Goal: Task Accomplishment & Management: Complete application form

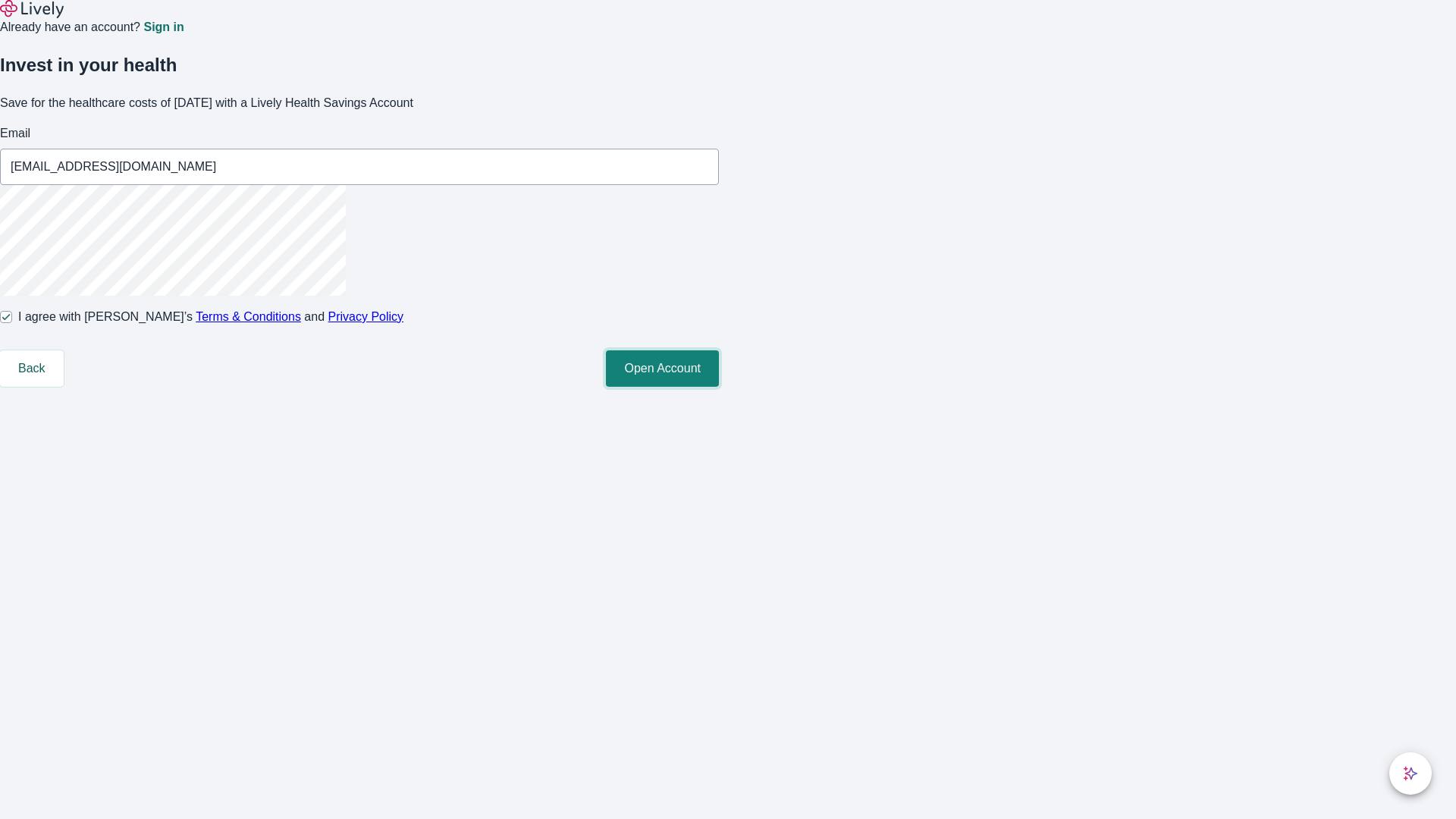
click at [719, 387] on button "Open Account" at bounding box center [662, 368] width 113 height 37
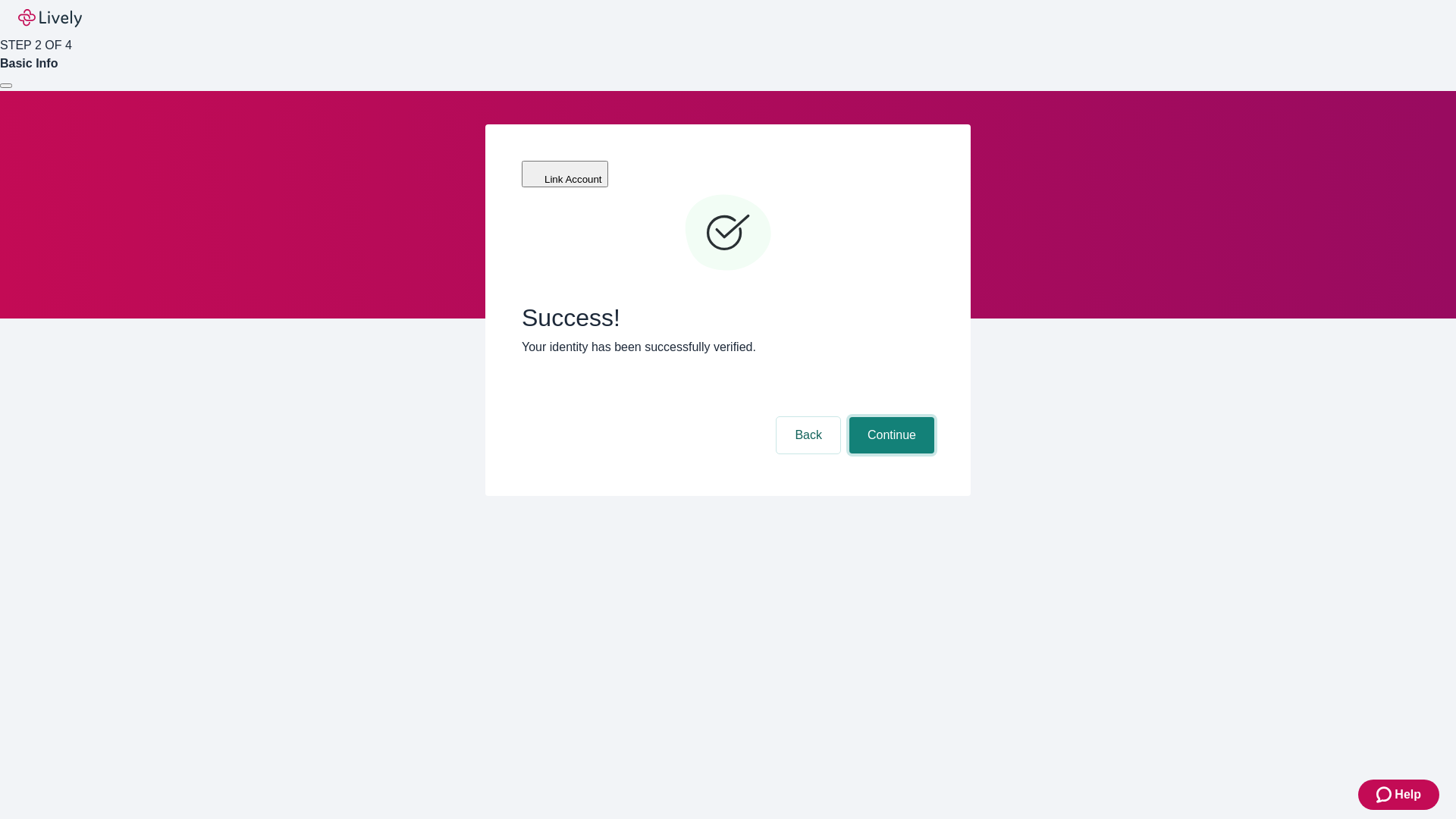
click at [889, 417] on button "Continue" at bounding box center [891, 435] width 85 height 37
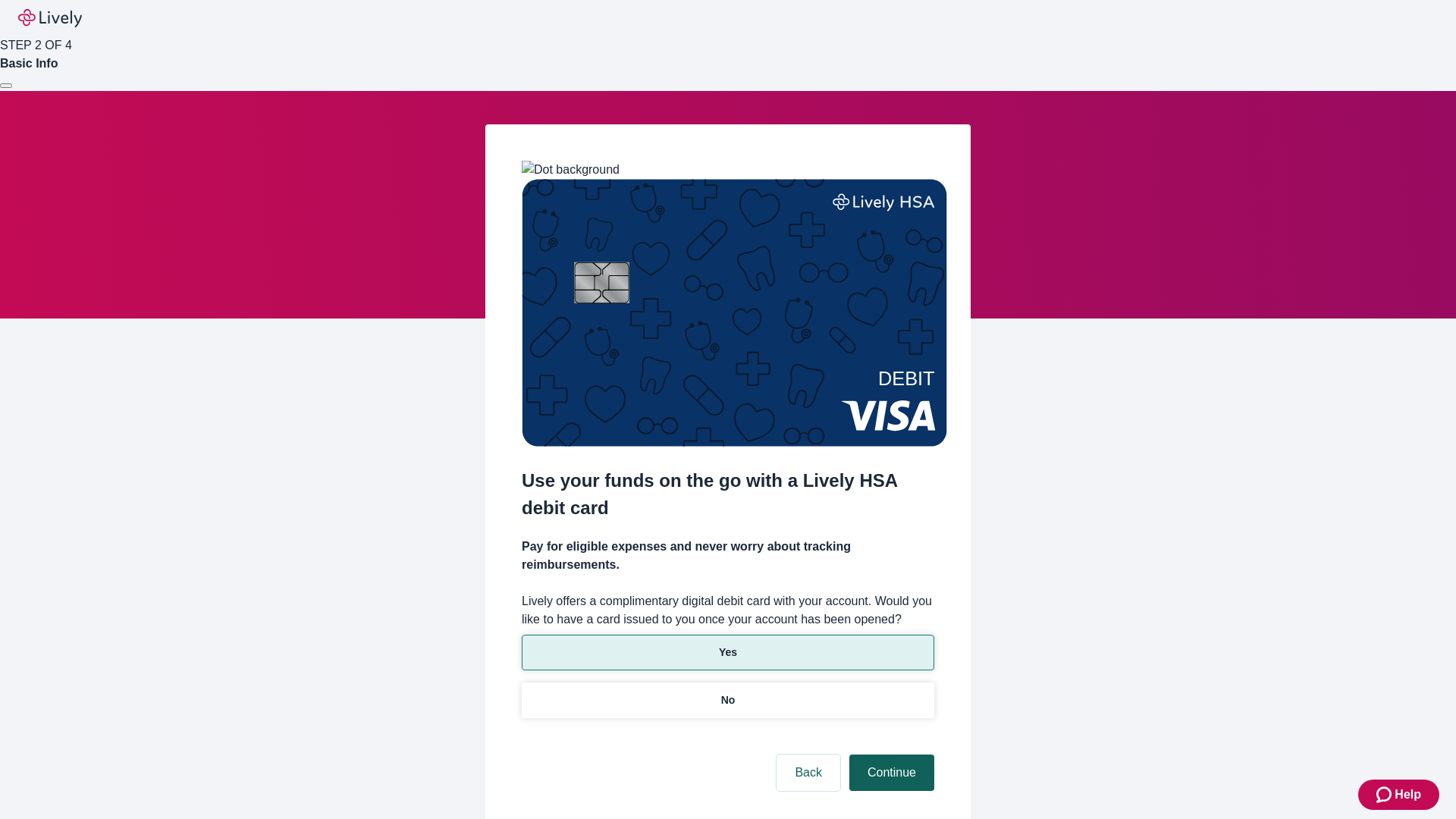
click at [727, 693] on p "No" at bounding box center [728, 700] width 15 height 16
click at [889, 755] on button "Continue" at bounding box center [891, 773] width 85 height 37
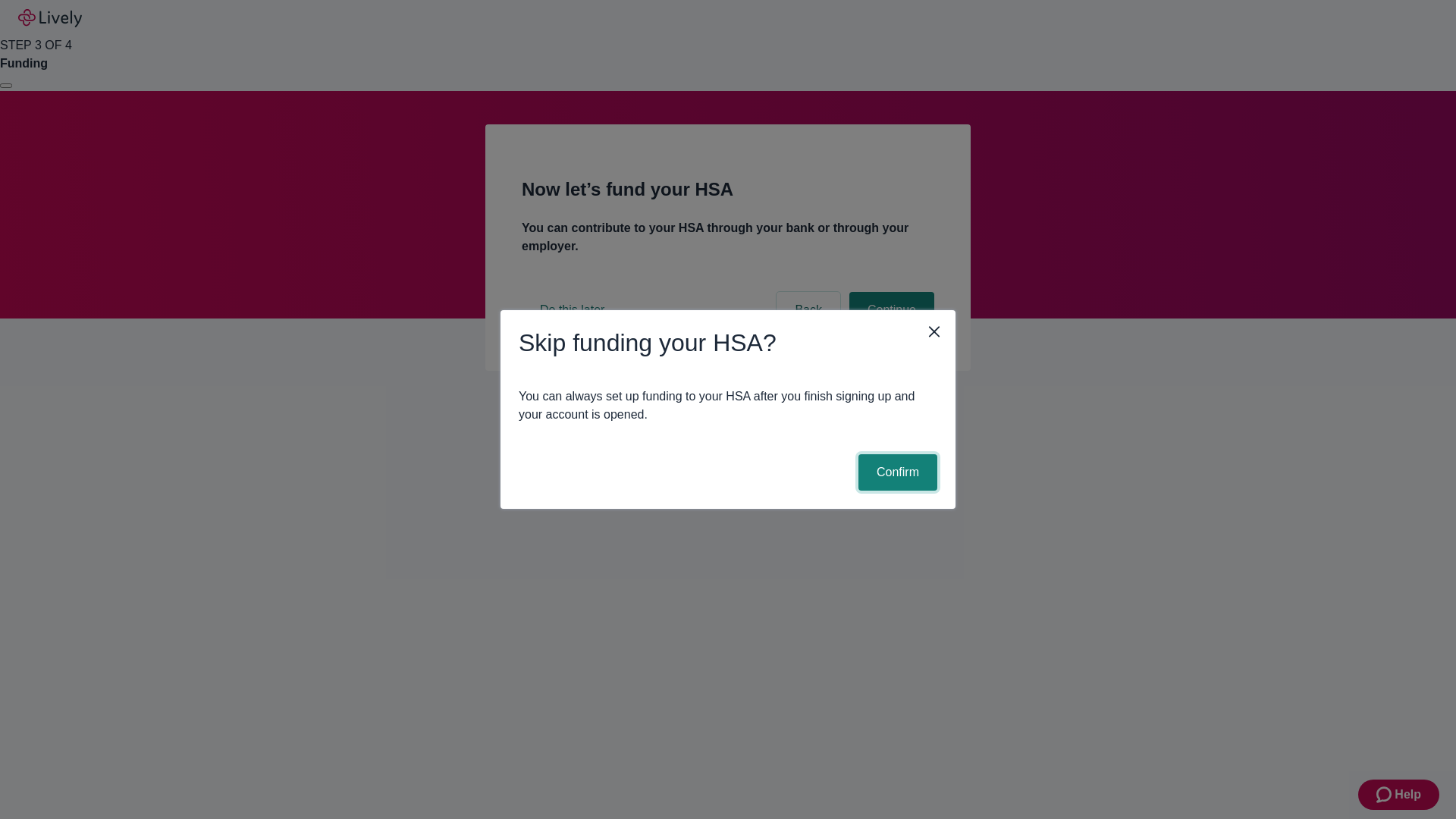
click at [896, 473] on button "Confirm" at bounding box center [897, 473] width 79 height 37
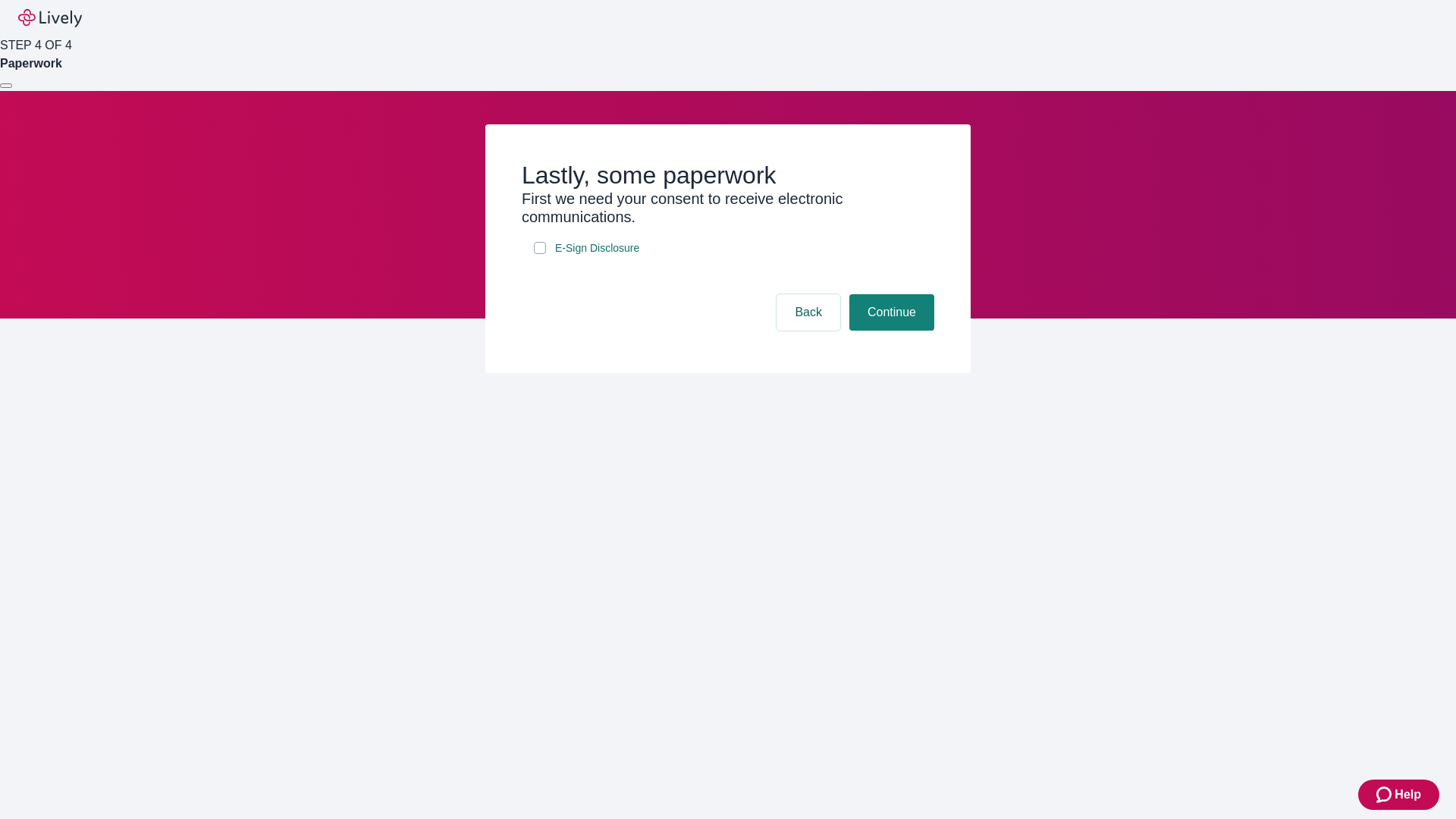
click at [539, 254] on input "E-Sign Disclosure" at bounding box center [539, 247] width 12 height 12
checkbox input "true"
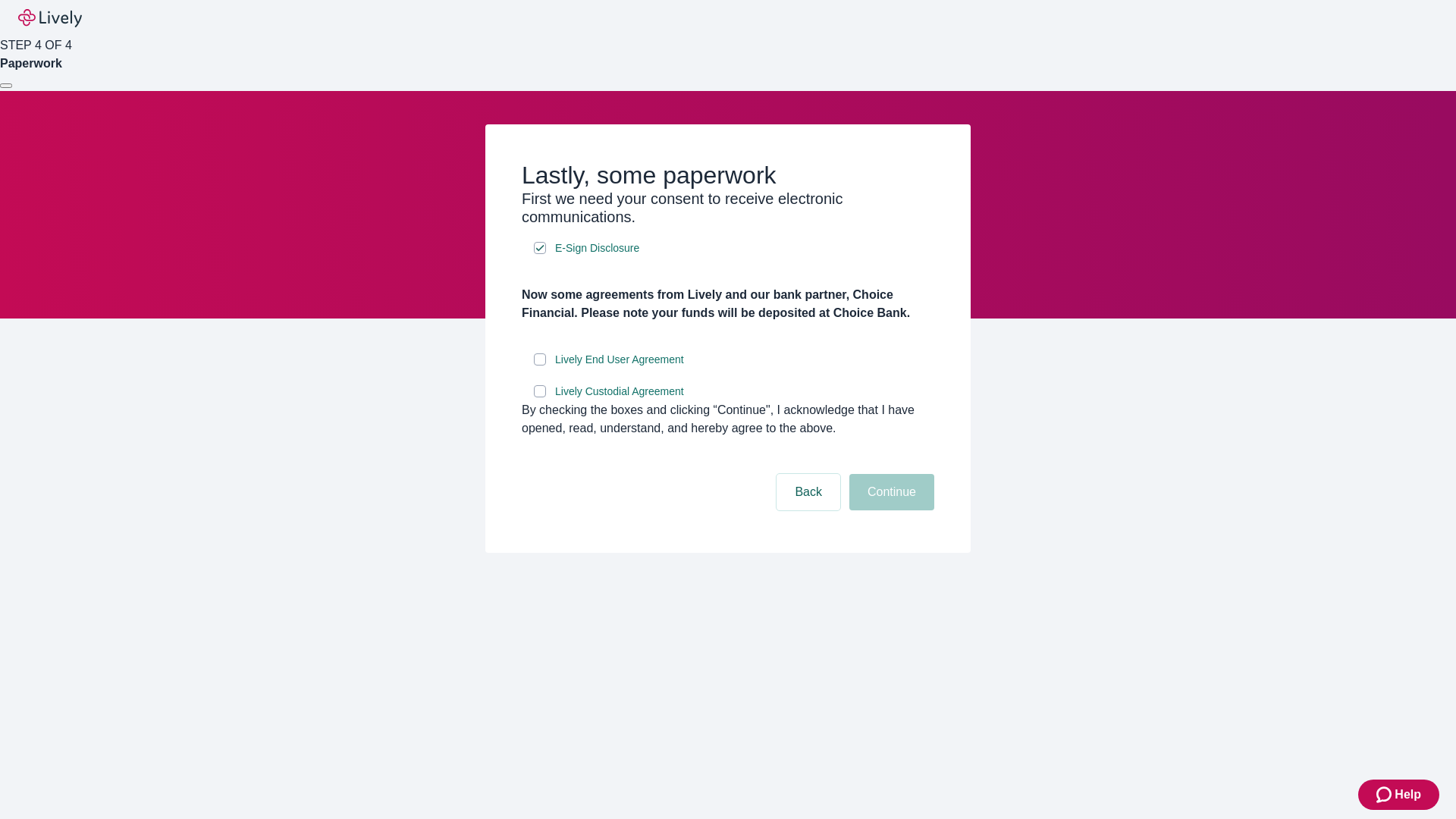
click at [539, 366] on input "Lively End User Agreement" at bounding box center [539, 359] width 12 height 12
checkbox input "true"
click at [539, 398] on input "Lively Custodial Agreement" at bounding box center [539, 391] width 12 height 12
checkbox input "true"
click at [889, 510] on button "Continue" at bounding box center [891, 492] width 85 height 37
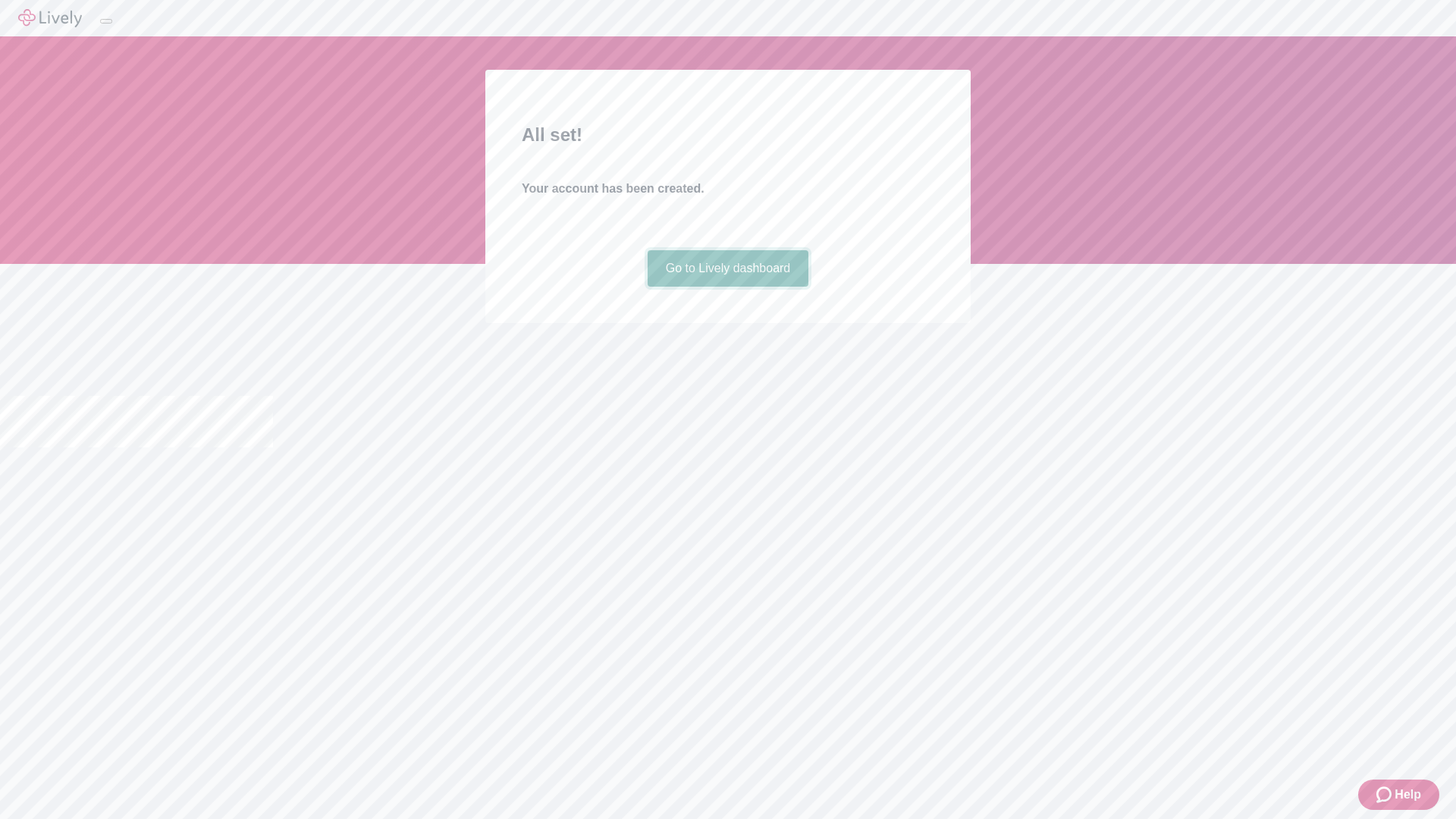
click at [727, 287] on link "Go to Lively dashboard" at bounding box center [728, 268] width 161 height 37
